Goal: Information Seeking & Learning: Learn about a topic

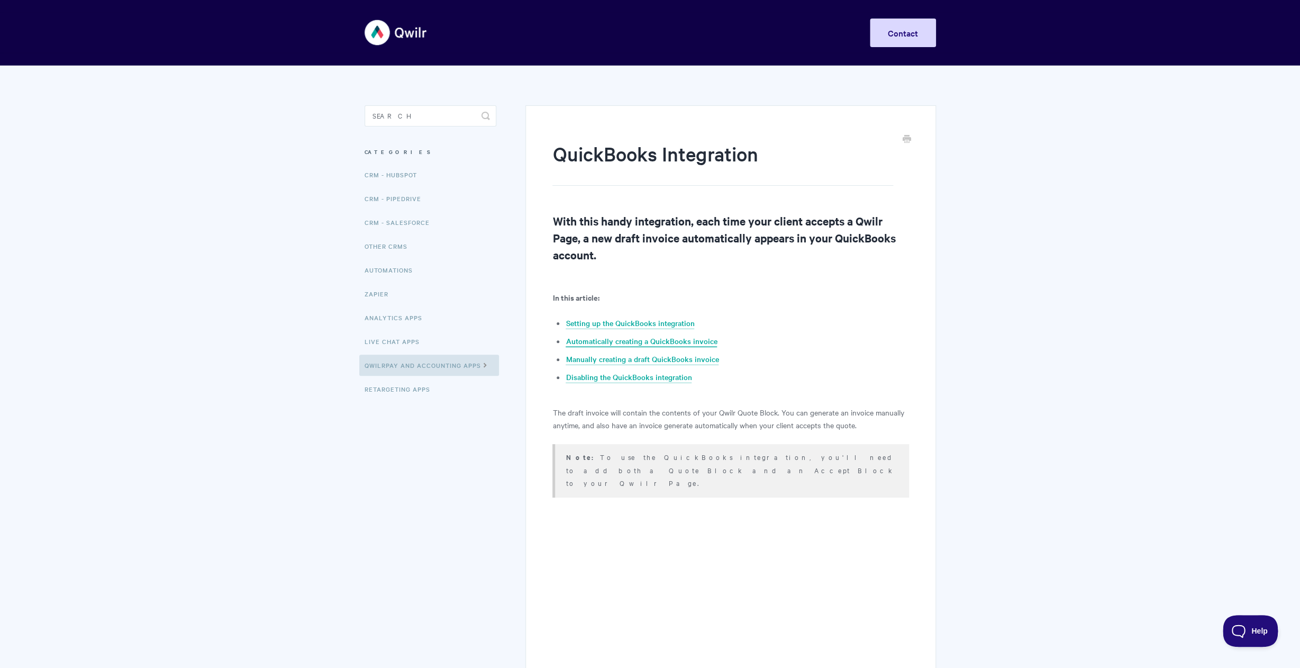
scroll to position [279, 0]
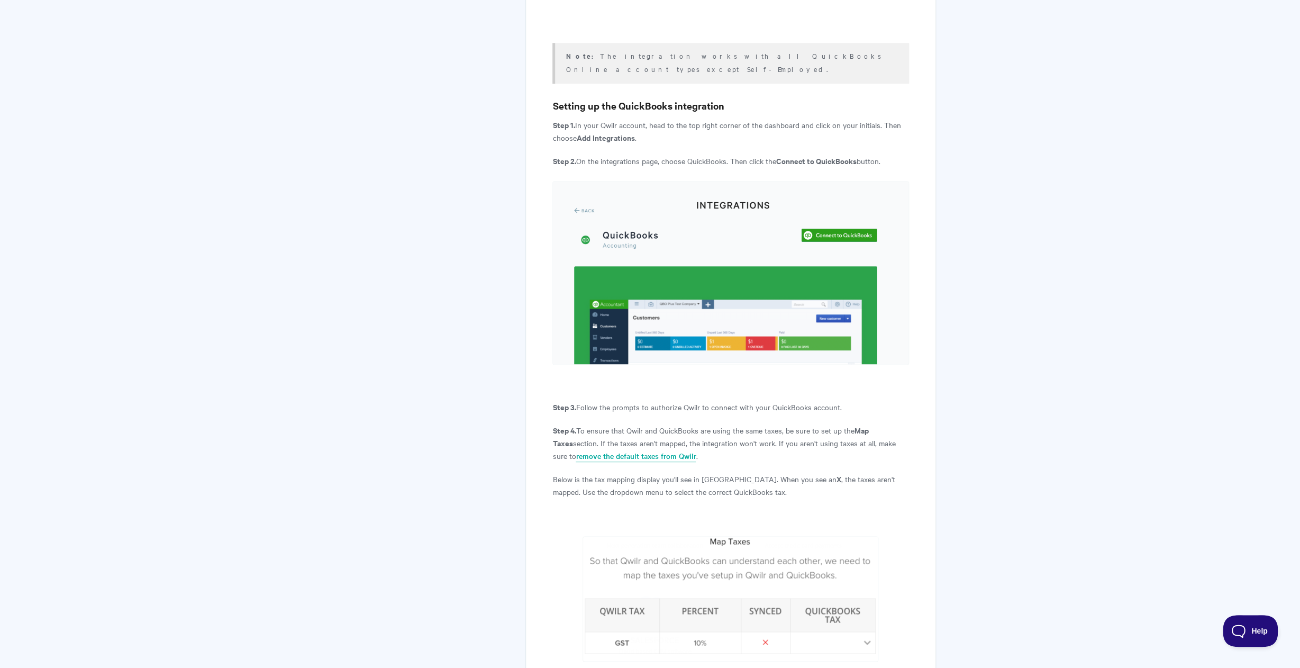
scroll to position [974, 0]
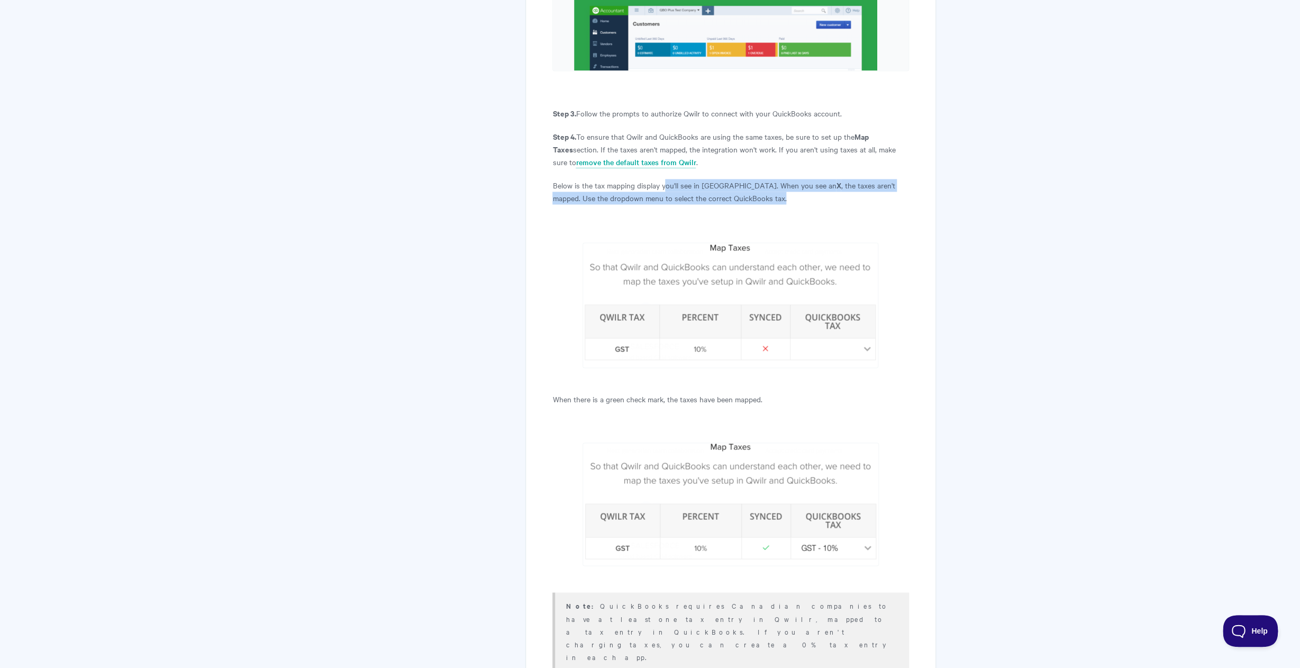
drag, startPoint x: 666, startPoint y: 161, endPoint x: 785, endPoint y: 173, distance: 119.1
click at [785, 179] on p "Below is the tax mapping display you'll see in Qwilr. When you see an X , the t…" at bounding box center [731, 191] width 356 height 25
drag, startPoint x: 620, startPoint y: 162, endPoint x: 747, endPoint y: 167, distance: 127.7
click at [747, 179] on p "Below is the tax mapping display you'll see in Qwilr. When you see an X , the t…" at bounding box center [731, 191] width 356 height 25
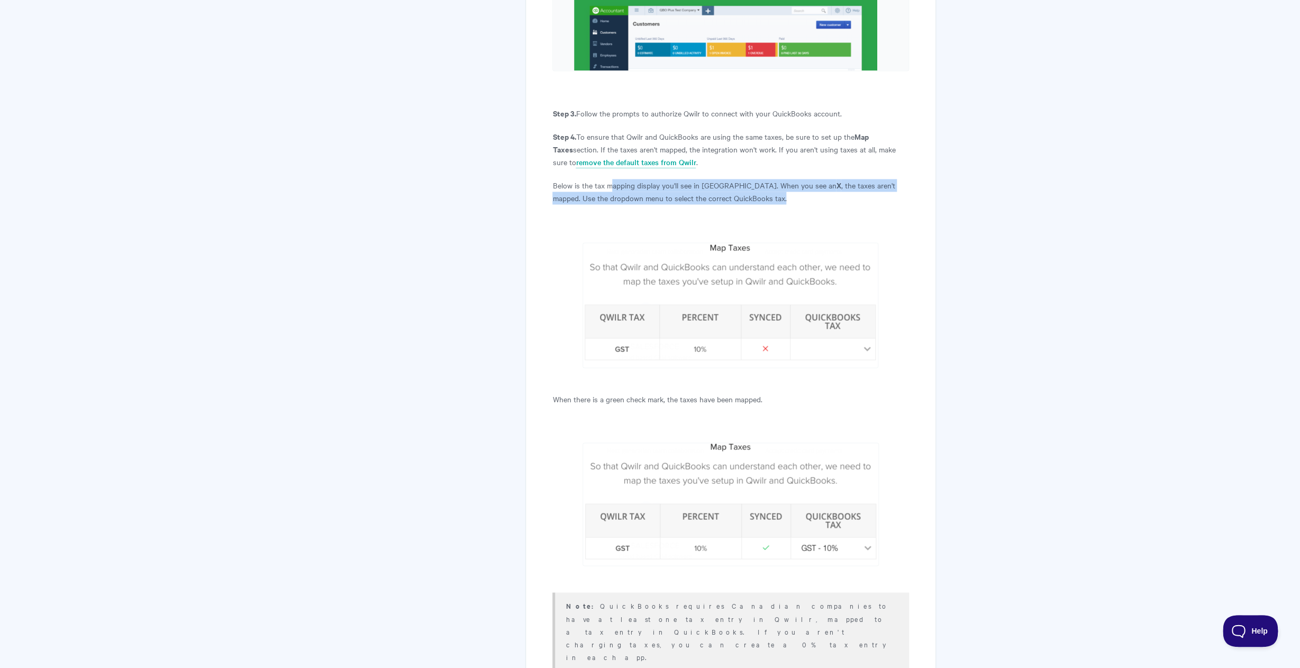
click at [747, 179] on p "Below is the tax mapping display you'll see in Qwilr. When you see an X , the t…" at bounding box center [731, 191] width 356 height 25
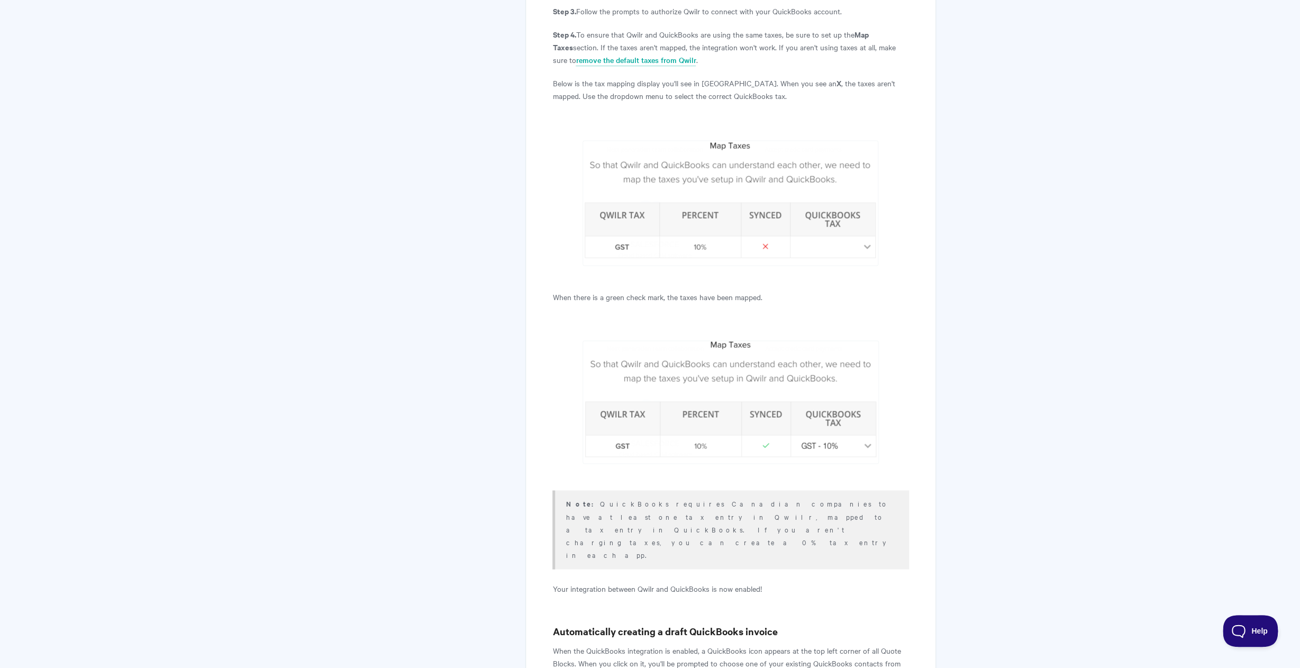
scroll to position [1185, 0]
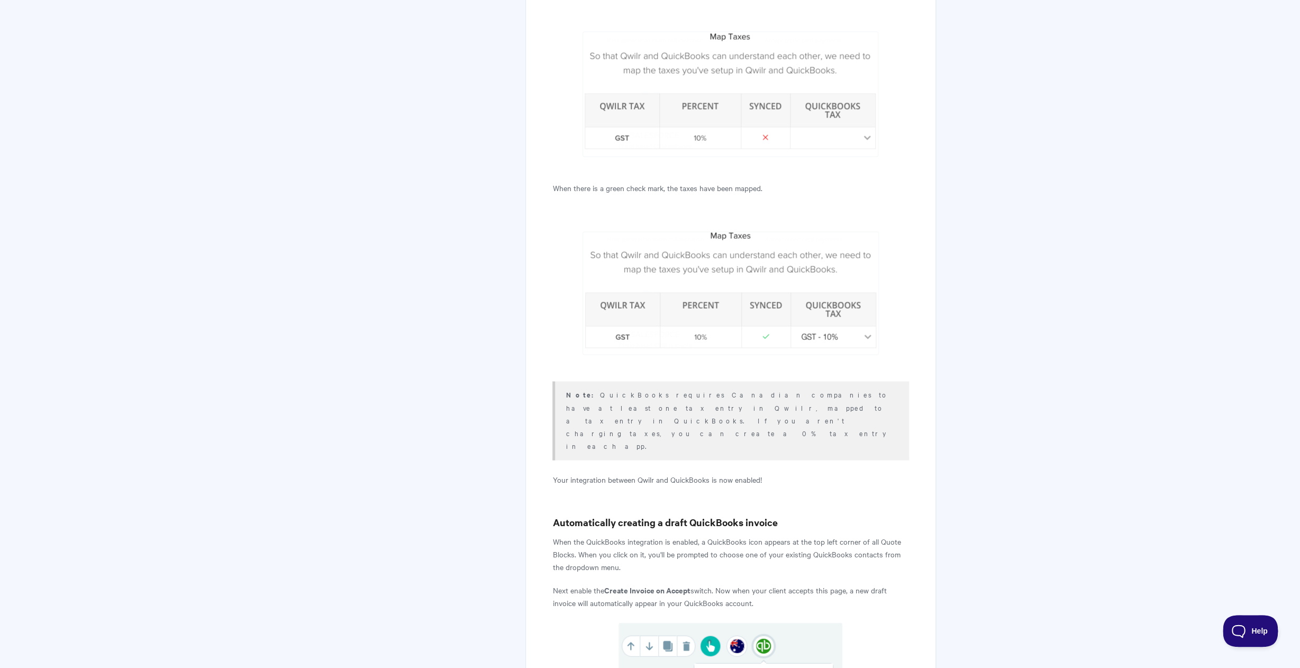
drag, startPoint x: 708, startPoint y: 368, endPoint x: 837, endPoint y: 383, distance: 129.9
click at [837, 387] on p "Note: QuickBooks requires Canadian companies to have at least one tax entry in …" at bounding box center [731, 419] width 330 height 64
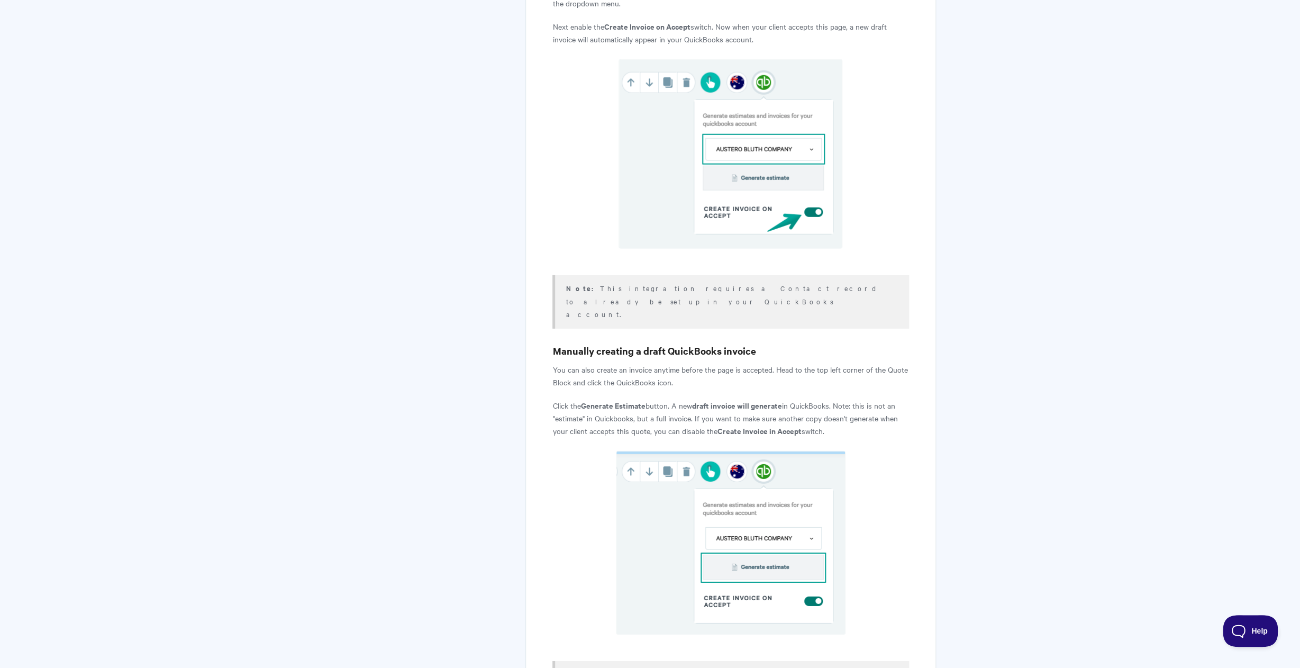
scroll to position [1760, 0]
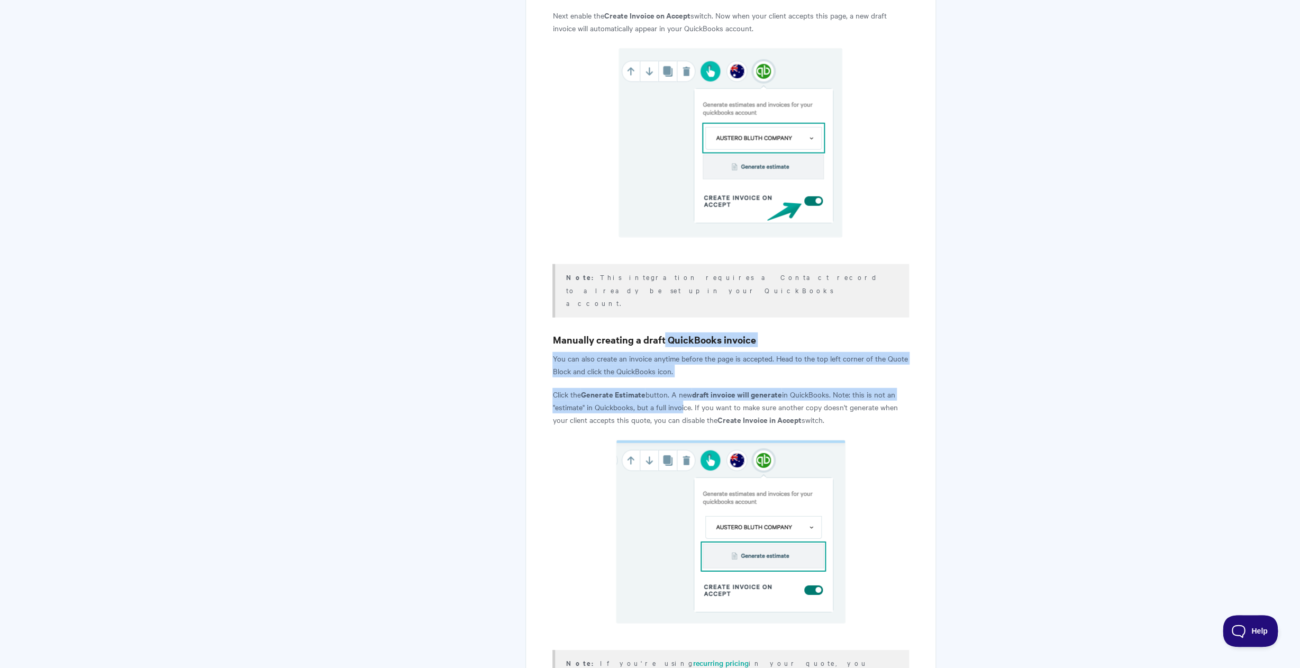
drag, startPoint x: 663, startPoint y: 252, endPoint x: 682, endPoint y: 314, distance: 64.6
click at [682, 388] on p "Click the Generate Estimate button. A new draft invoice will generate in QuickB…" at bounding box center [731, 407] width 356 height 38
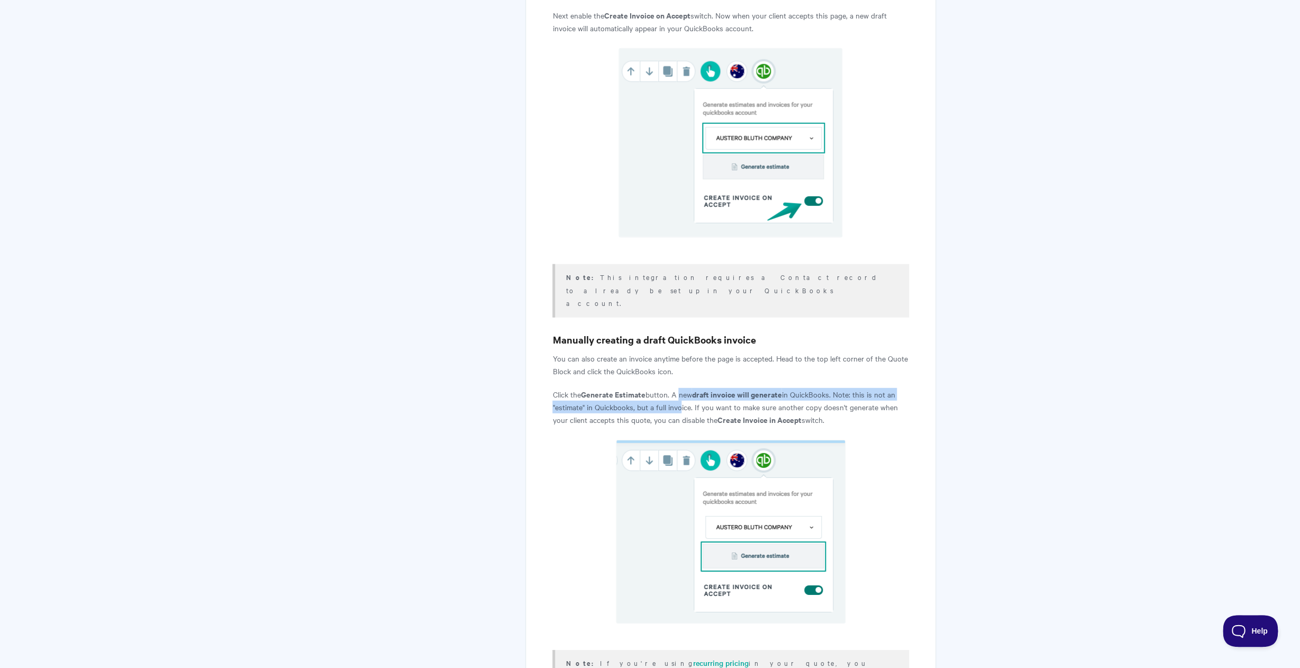
drag, startPoint x: 682, startPoint y: 304, endPoint x: 678, endPoint y: 321, distance: 17.3
click at [678, 388] on p "Click the Generate Estimate button. A new draft invoice will generate in QuickB…" at bounding box center [731, 407] width 356 height 38
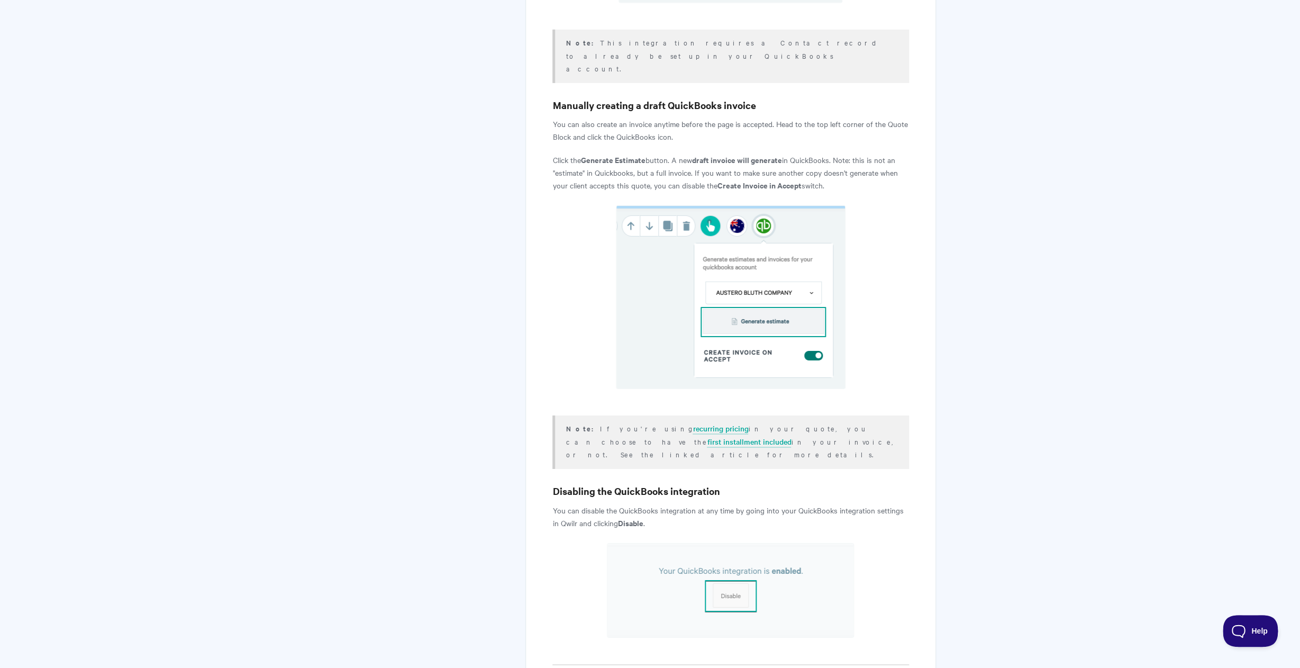
scroll to position [2014, 0]
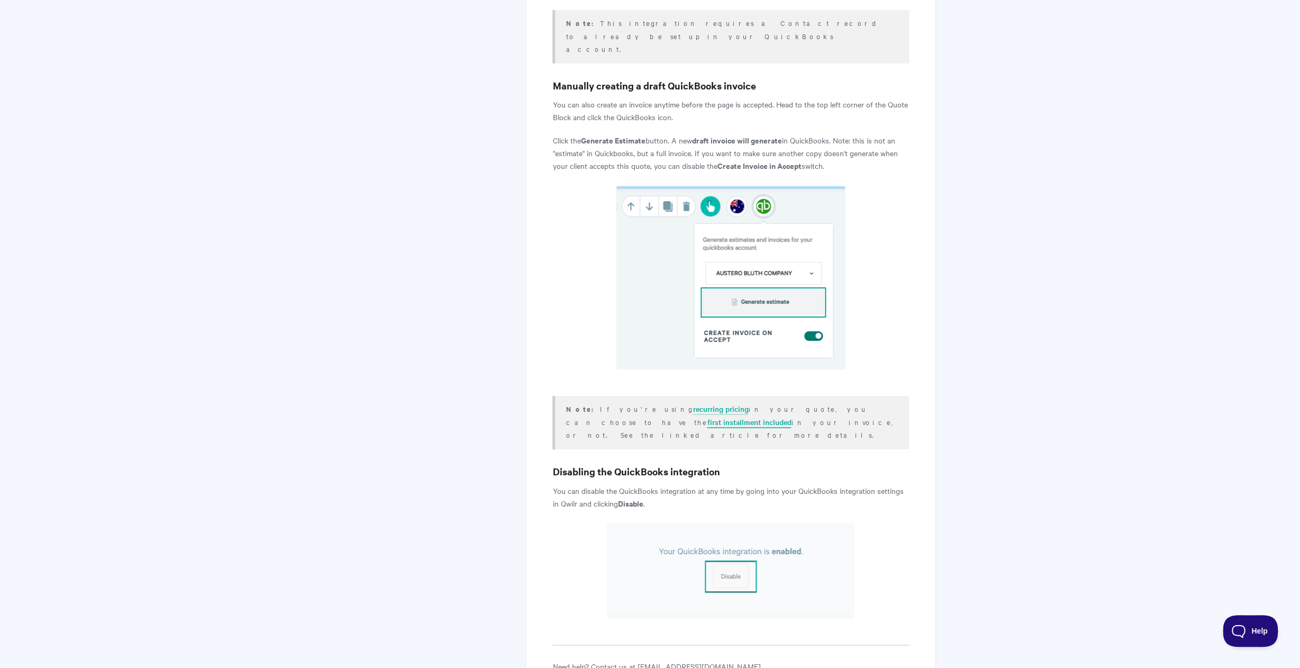
click at [707, 417] on link "first installment included" at bounding box center [749, 423] width 84 height 12
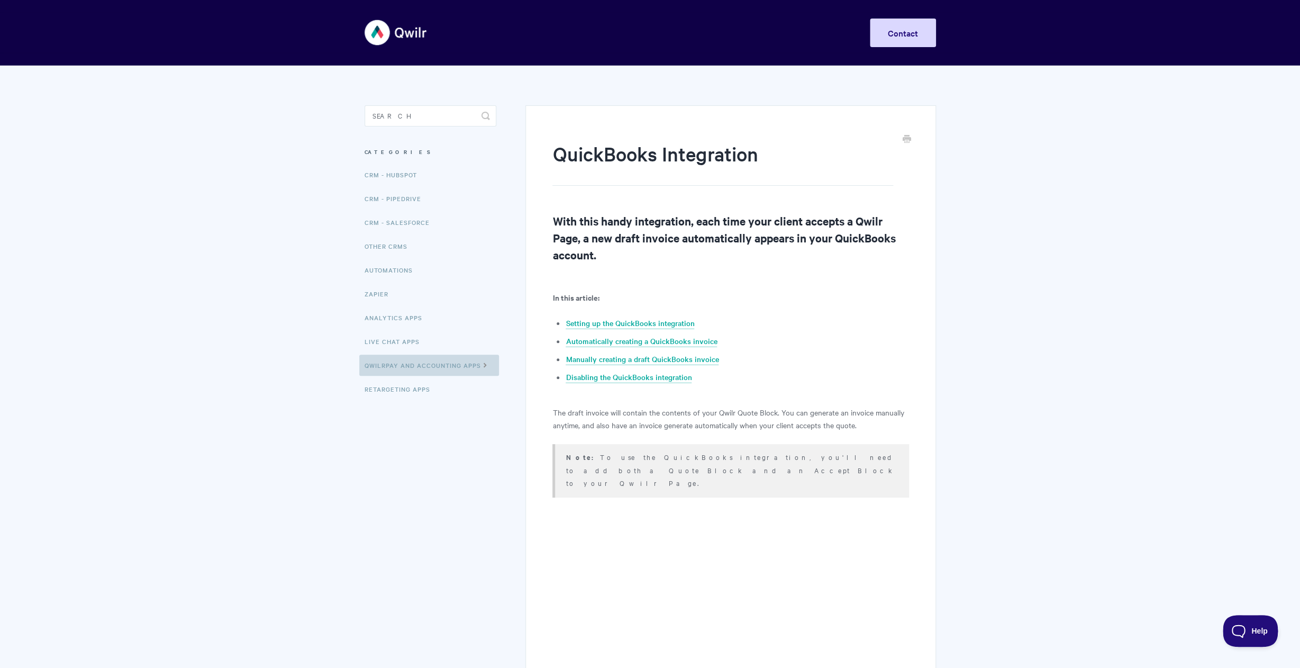
click at [413, 369] on link "QwilrPay and Accounting Apps" at bounding box center [429, 365] width 140 height 21
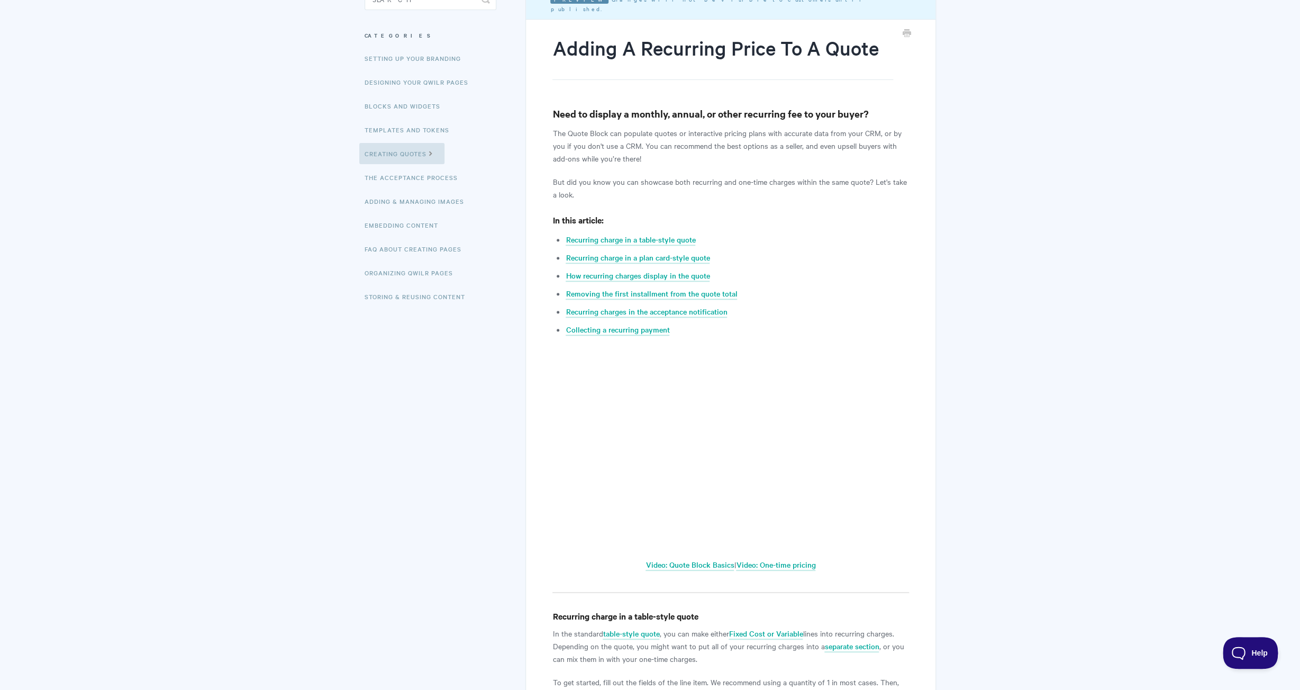
scroll to position [117, 0]
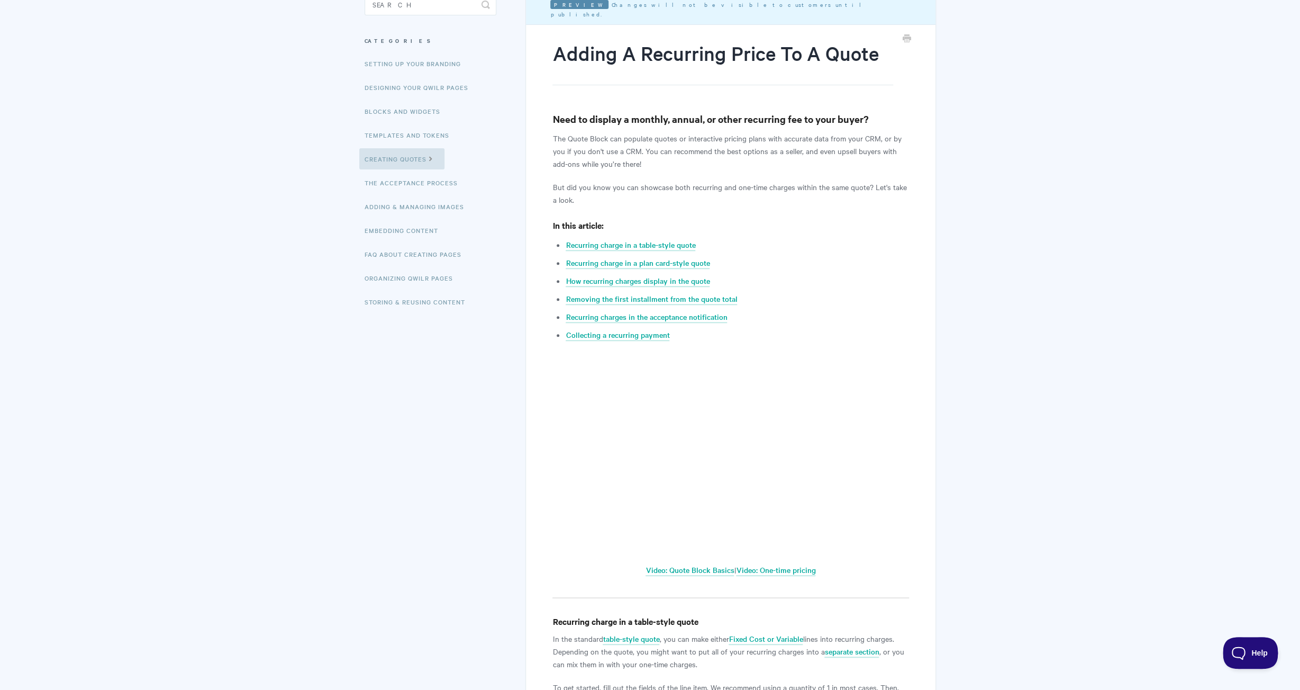
scroll to position [0, 0]
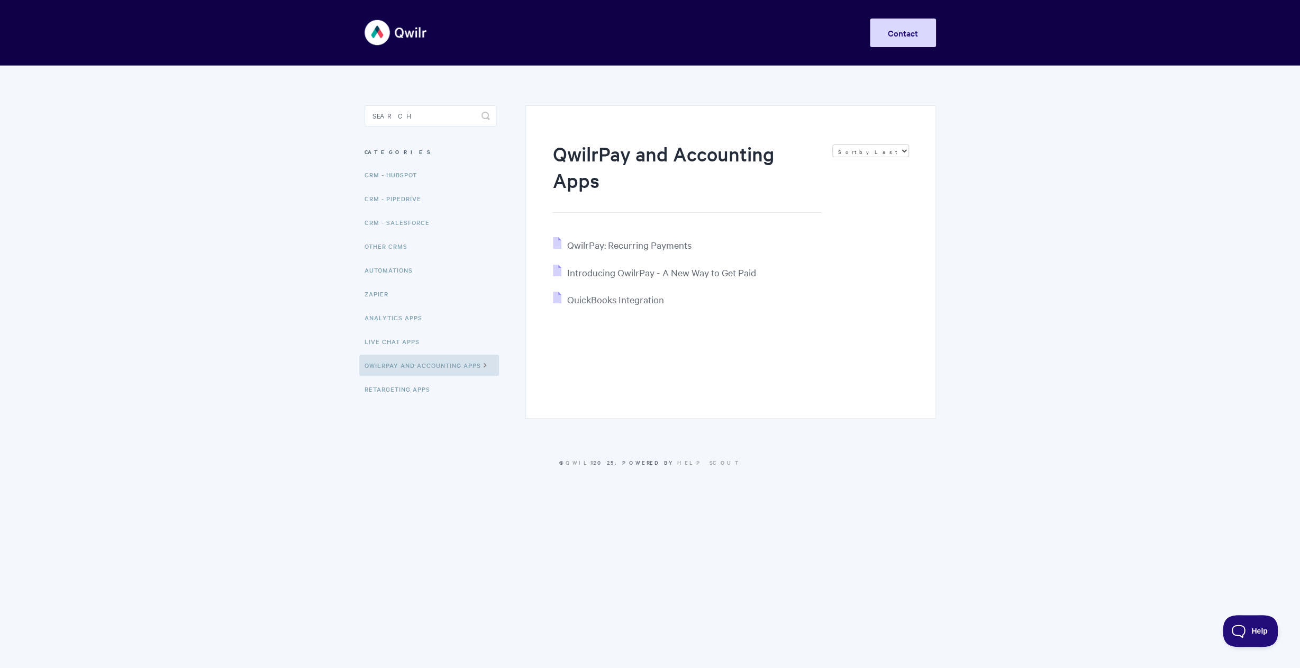
click at [401, 295] on li "Zapier" at bounding box center [431, 293] width 132 height 21
click at [682, 273] on span "Introducing QwilrPay - A New Way to Get Paid" at bounding box center [661, 272] width 189 height 12
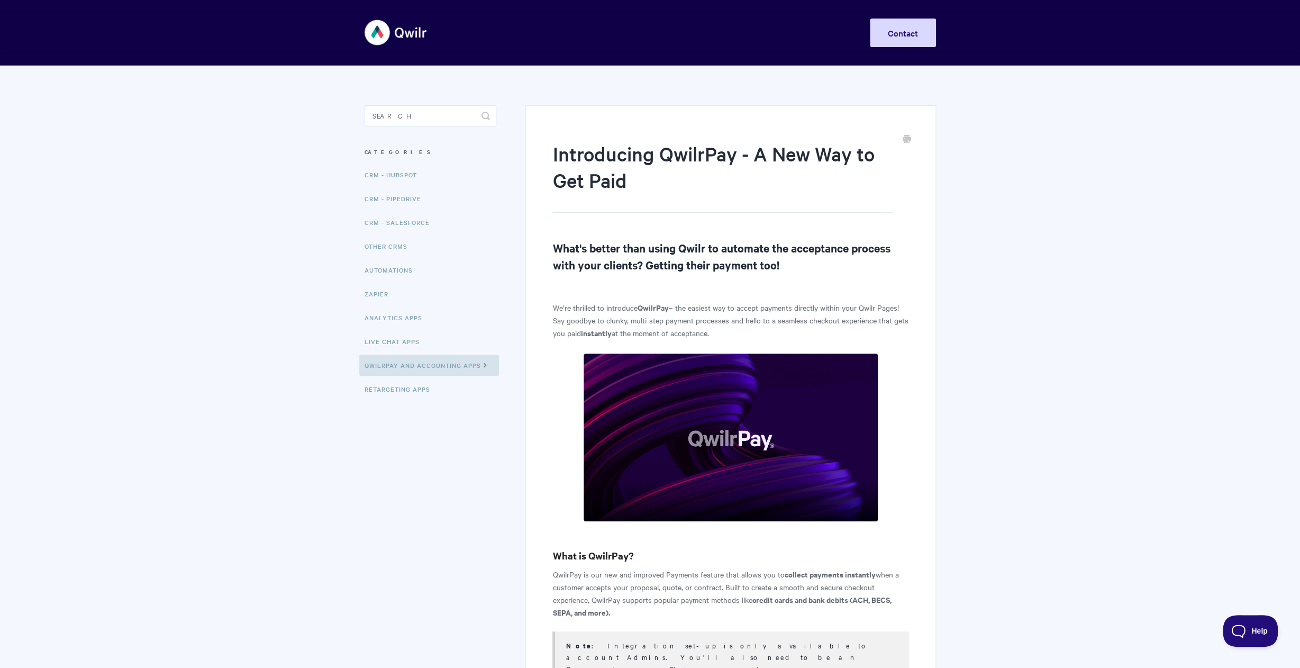
scroll to position [5691, 0]
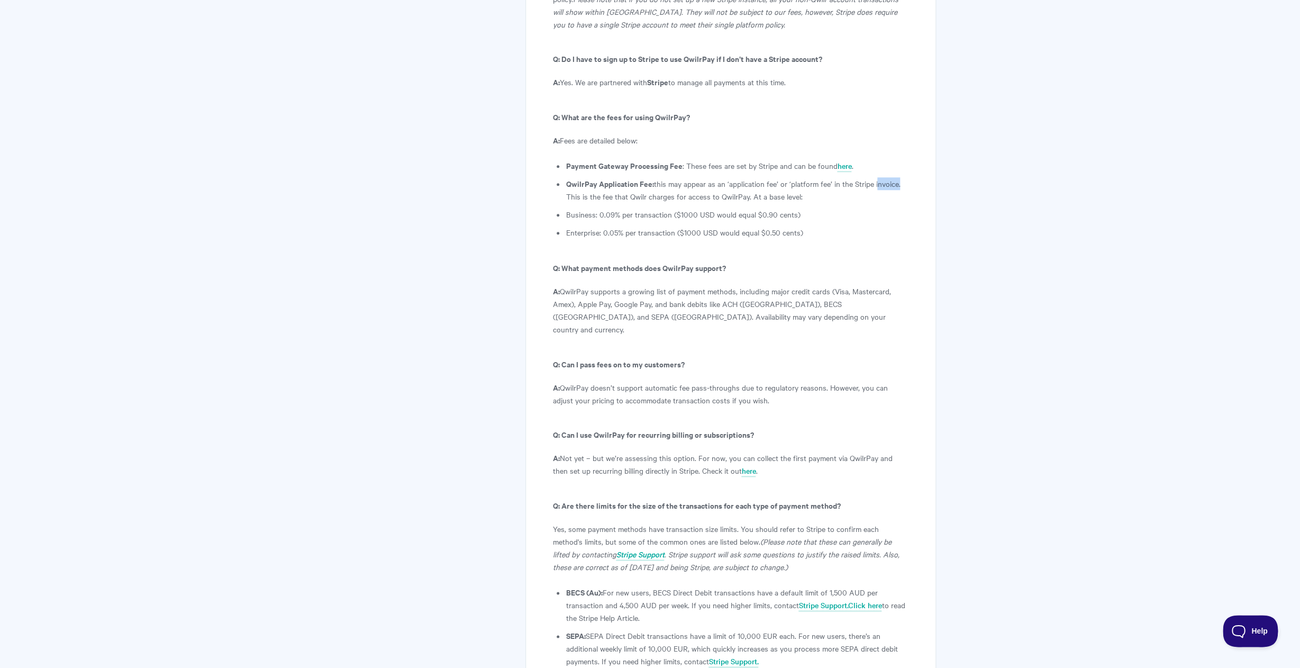
drag, startPoint x: 687, startPoint y: 59, endPoint x: 816, endPoint y: 73, distance: 128.8
click at [816, 177] on li "QwilrPay Application Fee: this may appear as an ‘application fee’ or ‘platform …" at bounding box center [737, 189] width 343 height 25
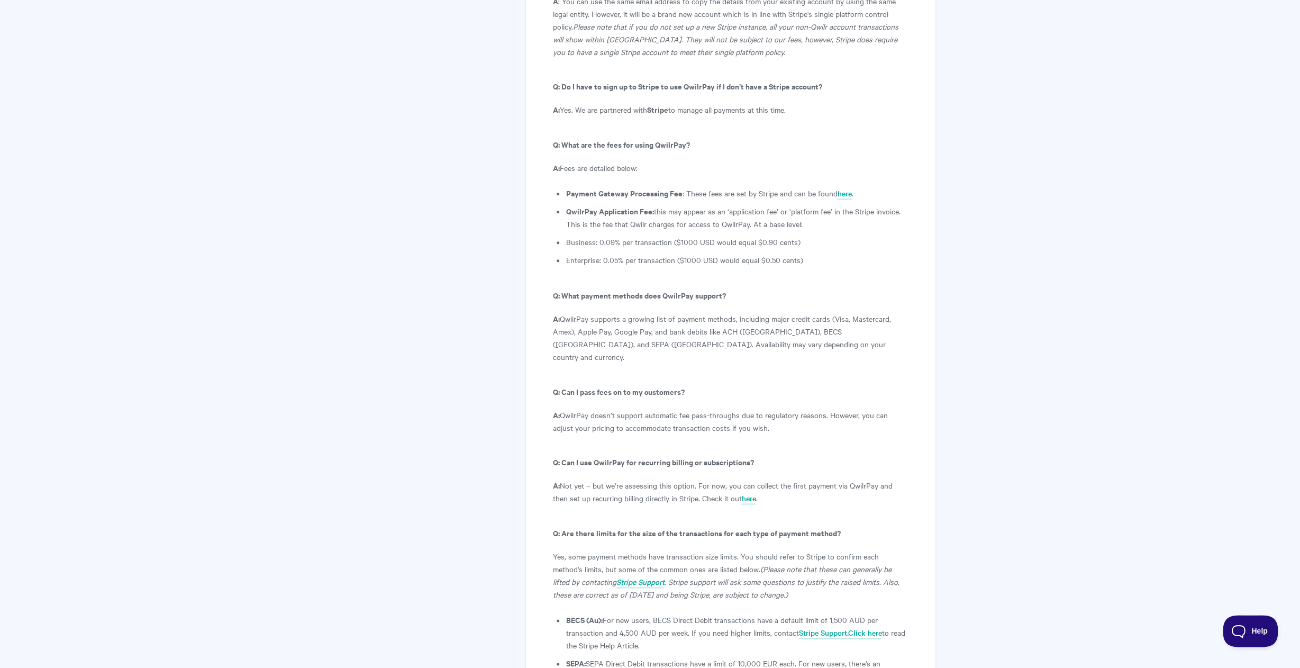
scroll to position [5657, 0]
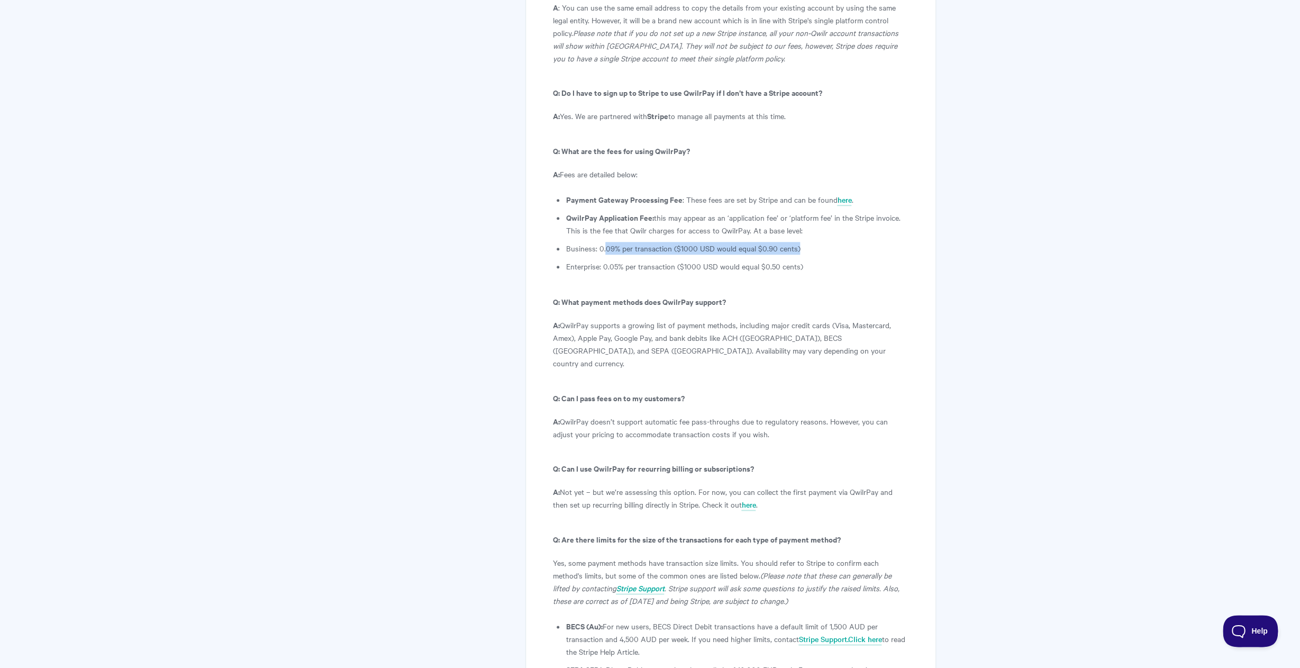
drag, startPoint x: 605, startPoint y: 121, endPoint x: 849, endPoint y: 130, distance: 244.7
click at [849, 193] on ul "Payment Gateway Processing Fee : These fees are set by Stripe and can be found …" at bounding box center [737, 232] width 343 height 79
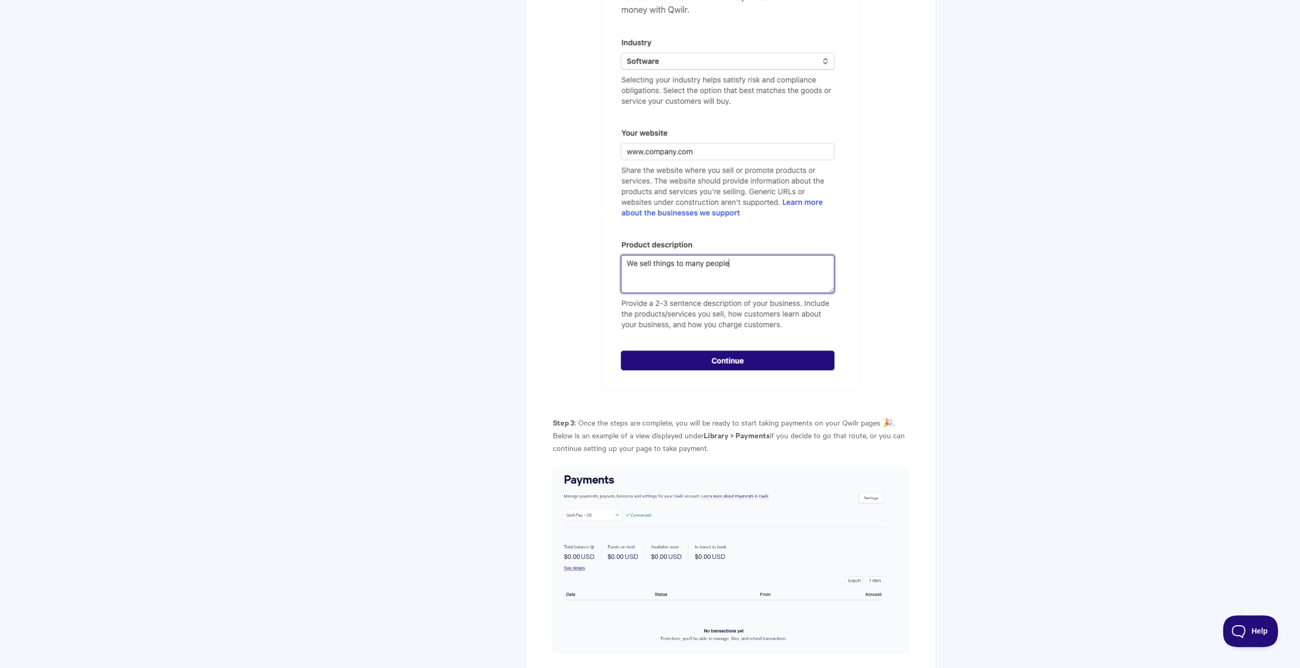
scroll to position [0, 0]
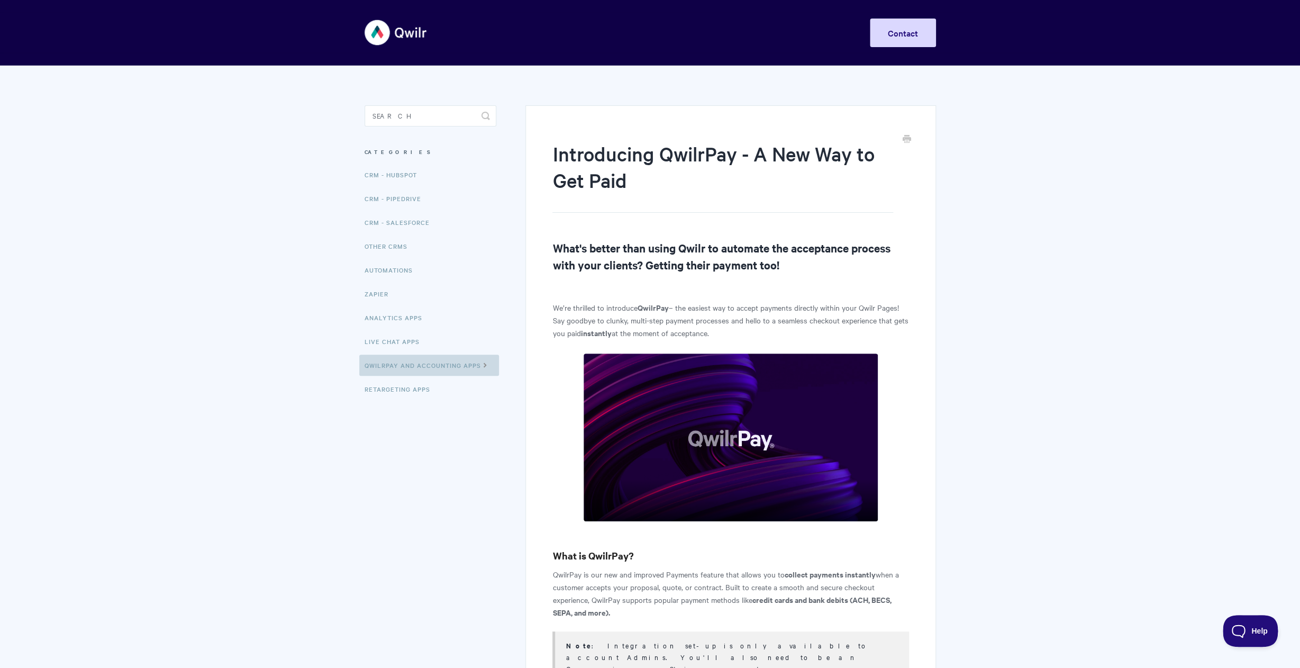
click at [410, 370] on link "QwilrPay and Accounting Apps" at bounding box center [429, 365] width 140 height 21
